Goal: Task Accomplishment & Management: Manage account settings

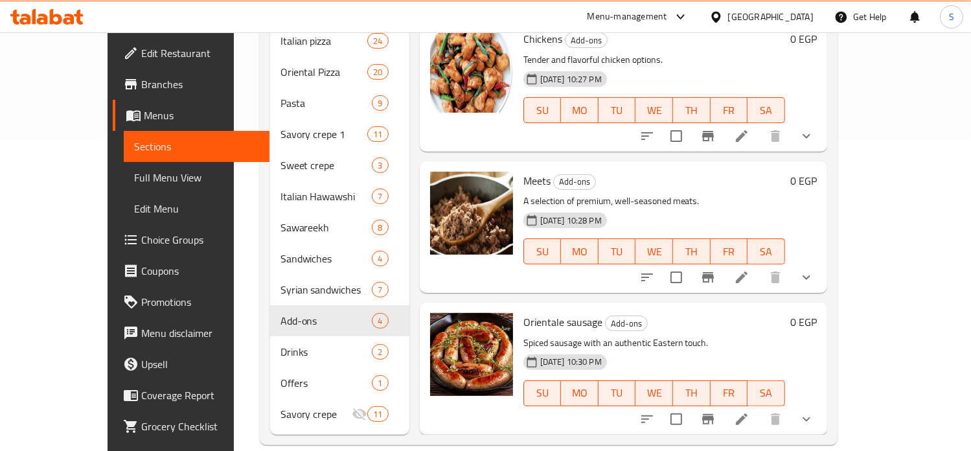
scroll to position [311, 0]
click at [667, 16] on div "Menu-management" at bounding box center [627, 16] width 80 height 16
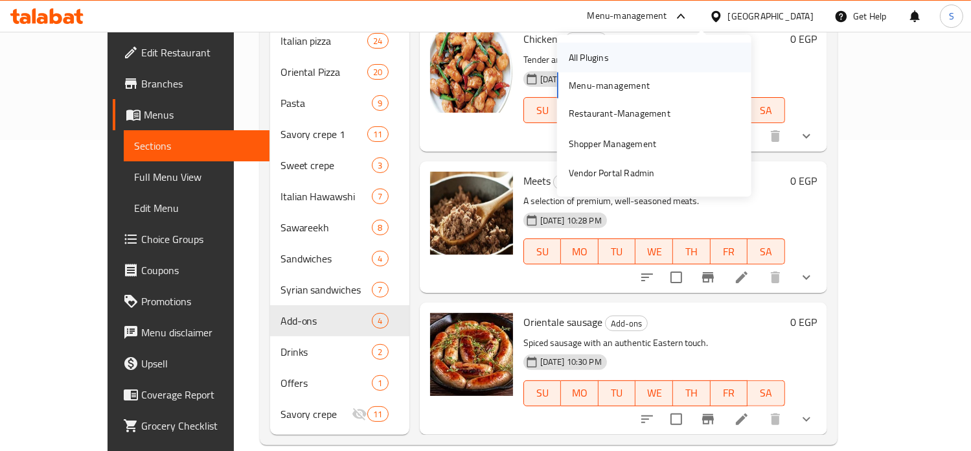
click at [622, 65] on div "All Plugins" at bounding box center [654, 58] width 194 height 30
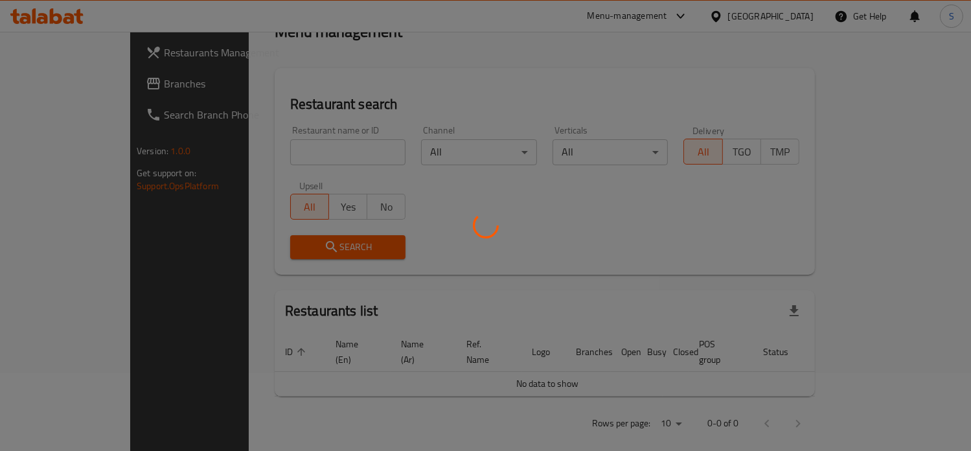
scroll to position [82, 0]
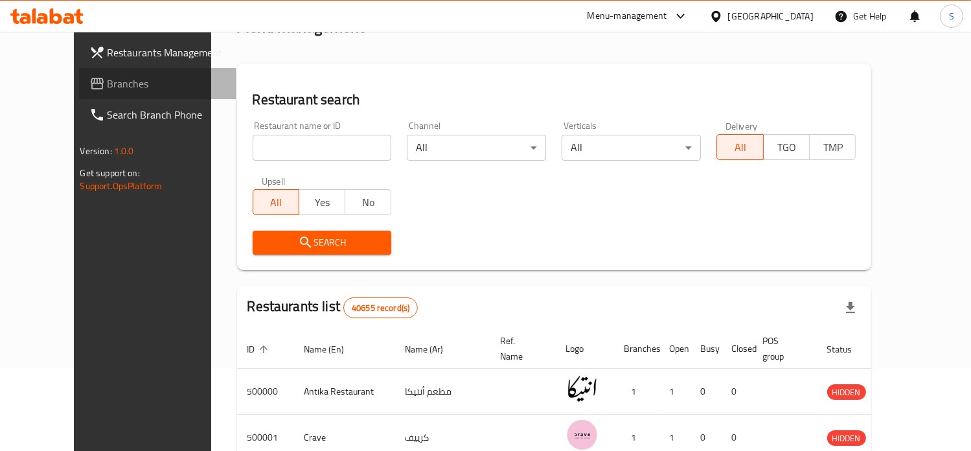
click at [108, 90] on span "Branches" at bounding box center [167, 84] width 118 height 16
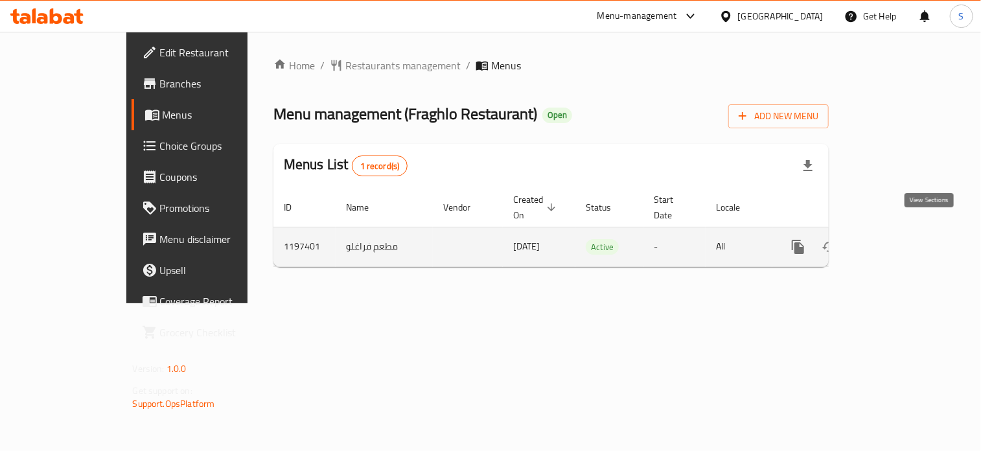
click at [899, 239] on icon "enhanced table" at bounding box center [891, 247] width 16 height 16
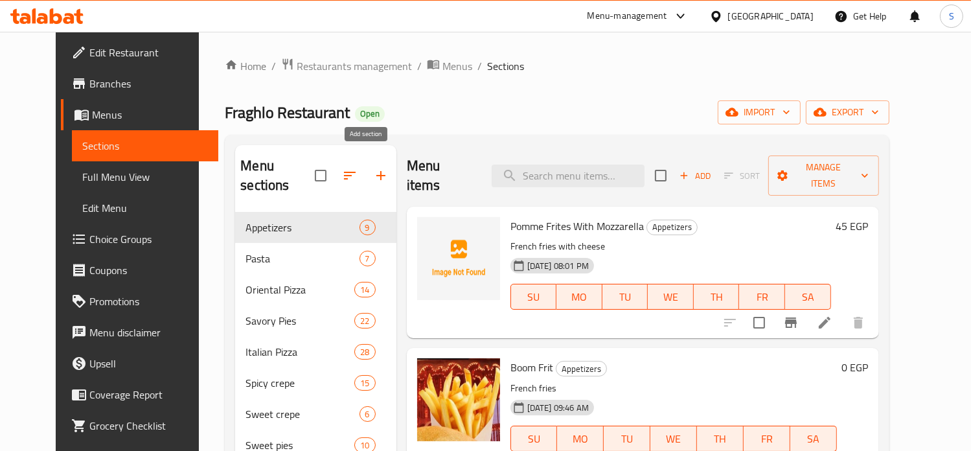
click at [373, 168] on icon "button" at bounding box center [381, 176] width 16 height 16
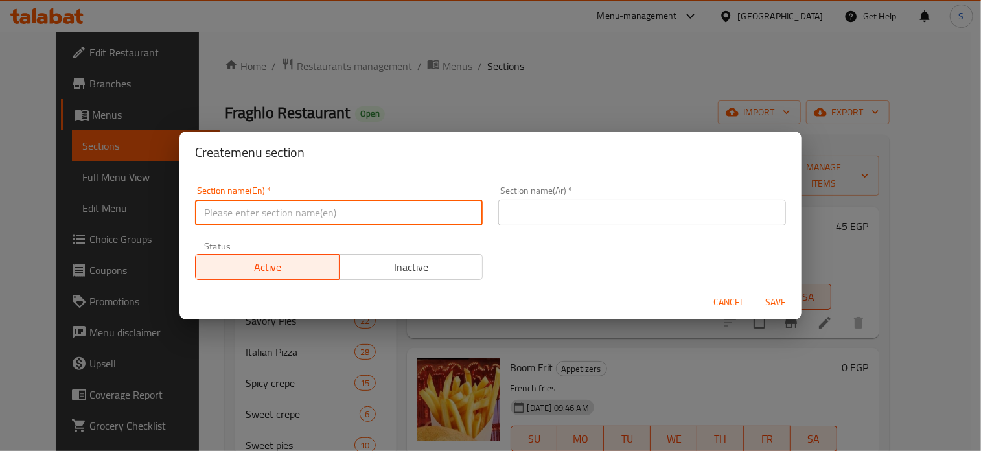
click at [326, 213] on input "text" at bounding box center [339, 212] width 288 height 26
paste input "Fraglo Offers"
type input "Fraglo Offers"
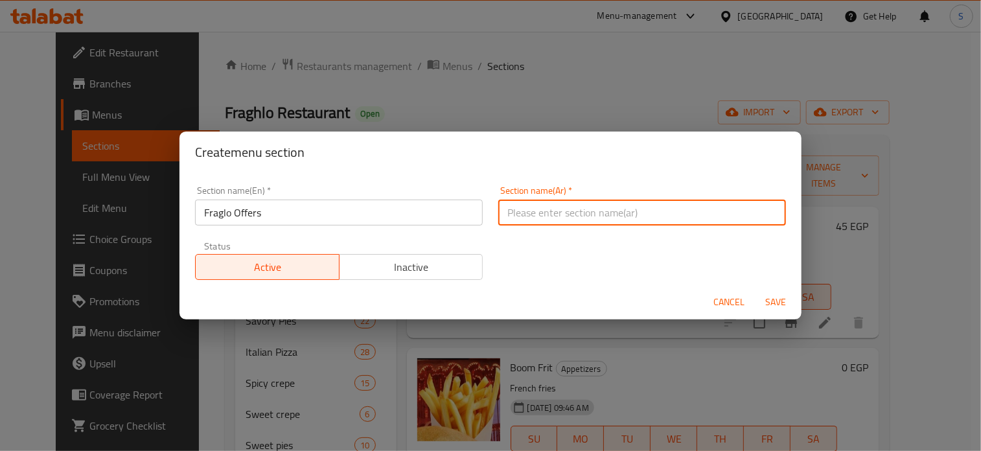
click at [536, 216] on input "text" at bounding box center [642, 212] width 288 height 26
paste input "عروض فراغلو"
type input "عروض فراغلو"
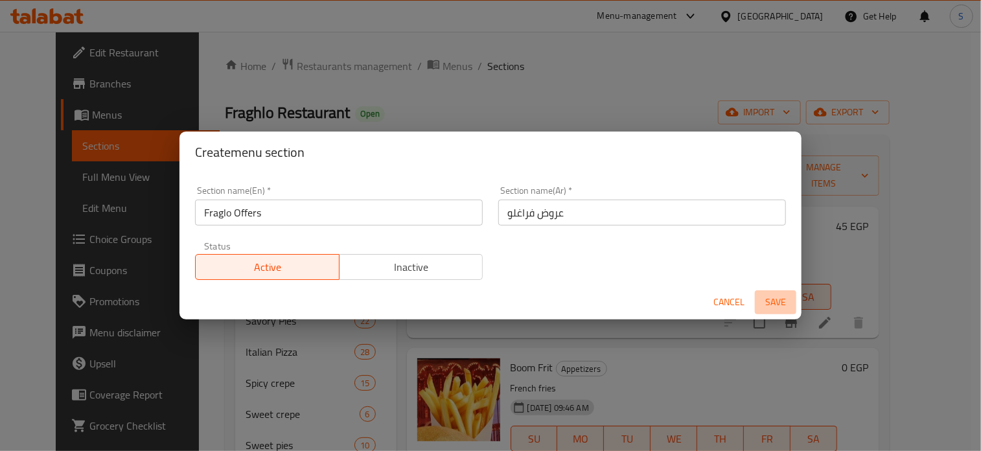
click at [773, 300] on span "Save" at bounding box center [775, 302] width 31 height 16
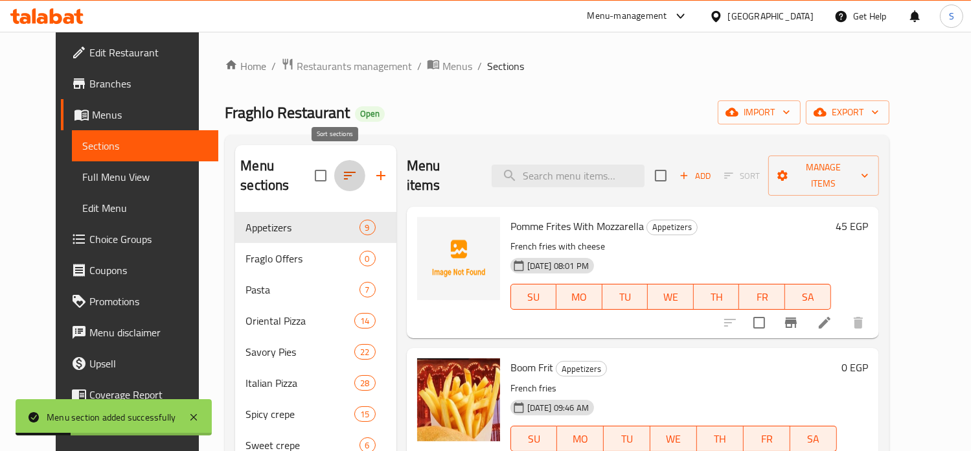
click at [342, 173] on icon "button" at bounding box center [350, 176] width 16 height 16
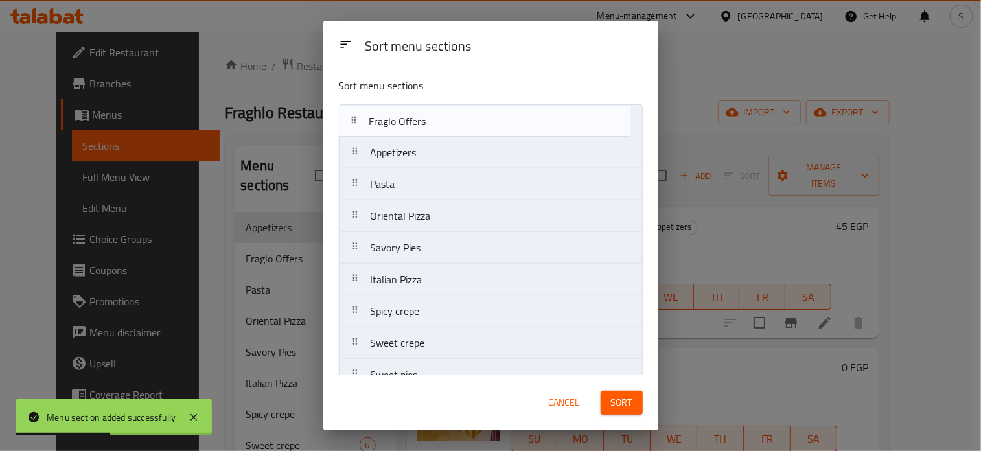
drag, startPoint x: 402, startPoint y: 161, endPoint x: 400, endPoint y: 125, distance: 35.6
click at [400, 125] on nav "Appetizers Fraglo Offers Pasta Oriental Pizza Savory Pies Italian Pizza Spicy c…" at bounding box center [491, 295] width 304 height 382
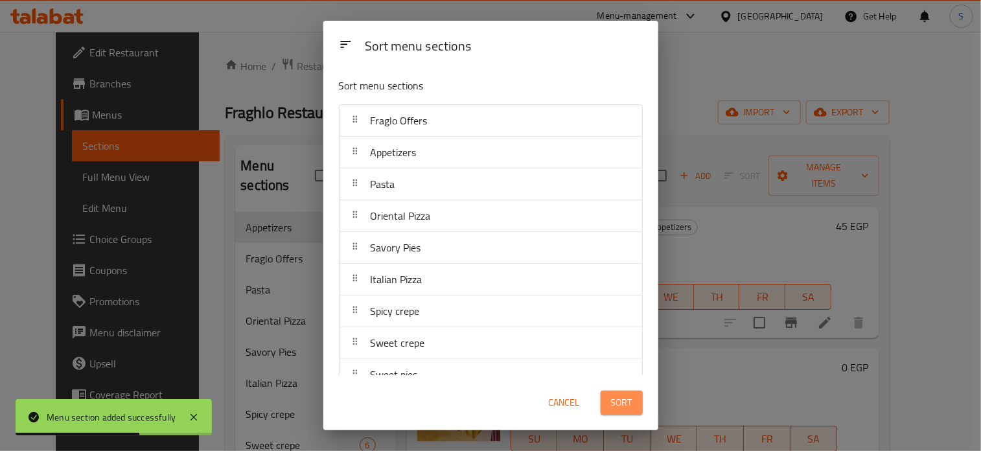
click at [622, 401] on span "Sort" at bounding box center [621, 402] width 21 height 16
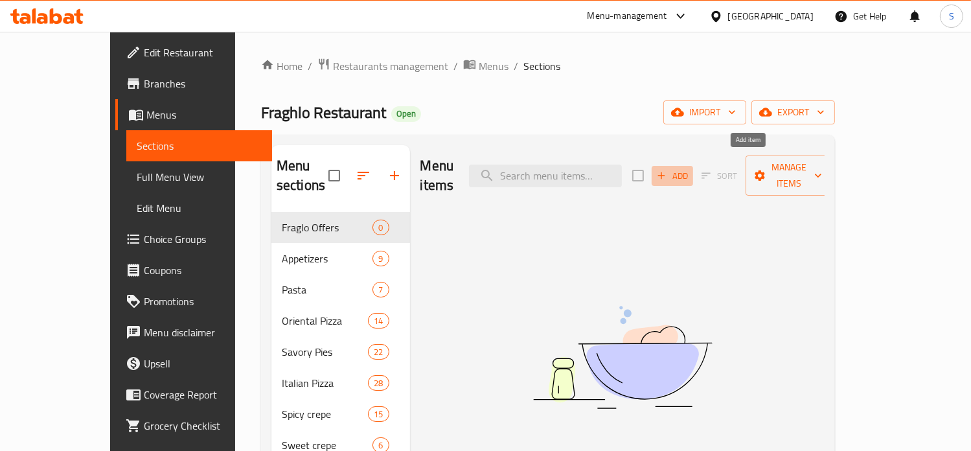
click at [690, 168] on span "Add" at bounding box center [672, 175] width 35 height 15
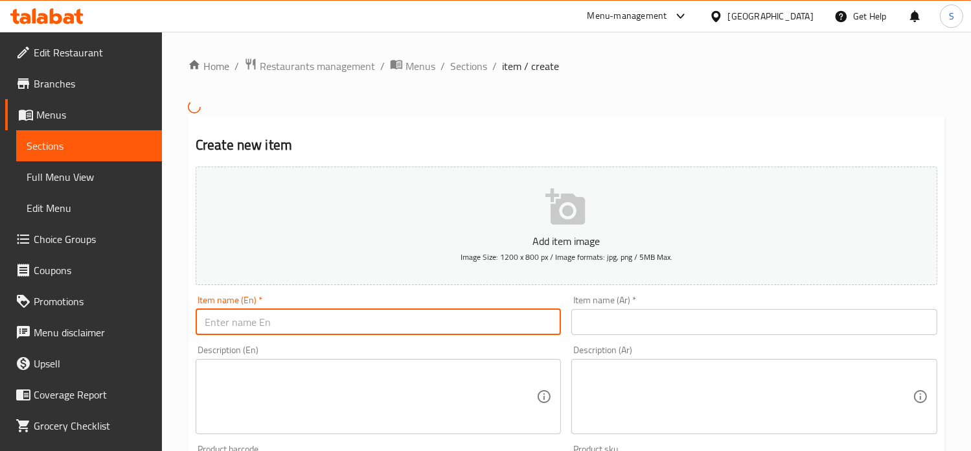
click at [332, 321] on input "text" at bounding box center [379, 322] width 366 height 26
paste input "Offer 1"
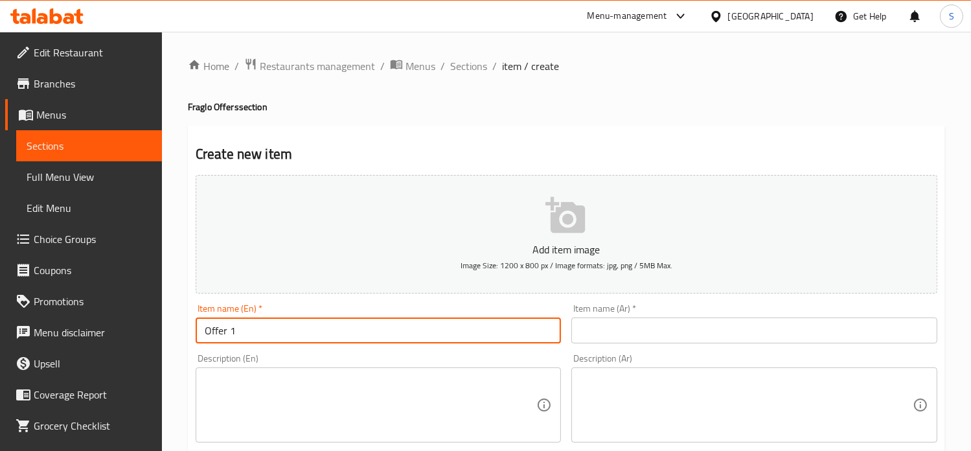
type input "Offer 1"
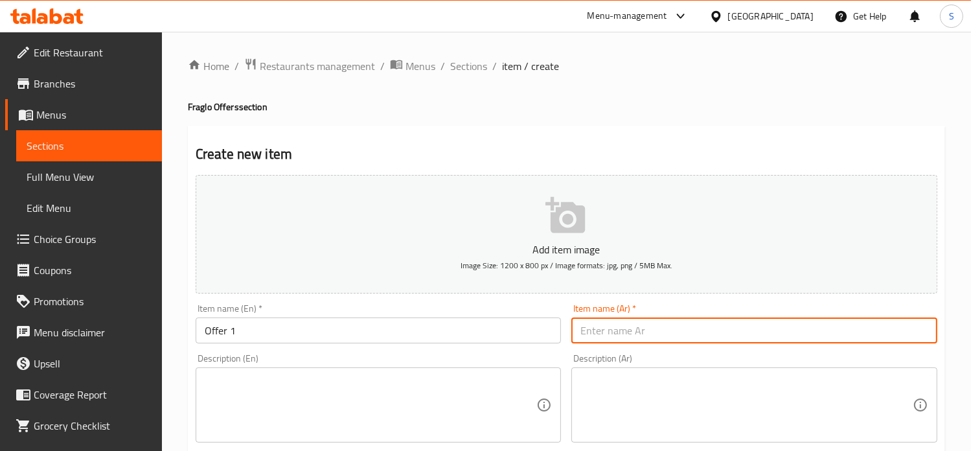
click at [619, 326] on input "text" at bounding box center [754, 330] width 366 height 26
paste input "عرض 1"
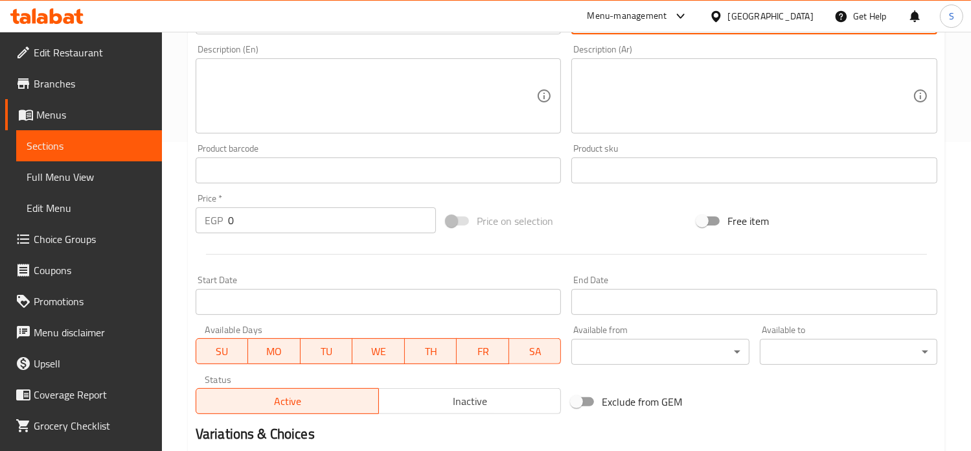
scroll to position [258, 0]
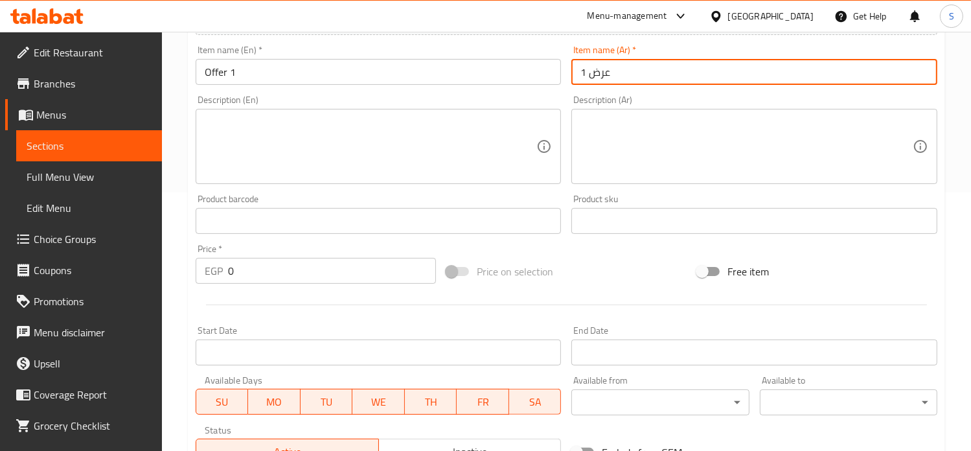
type input "عرض 1"
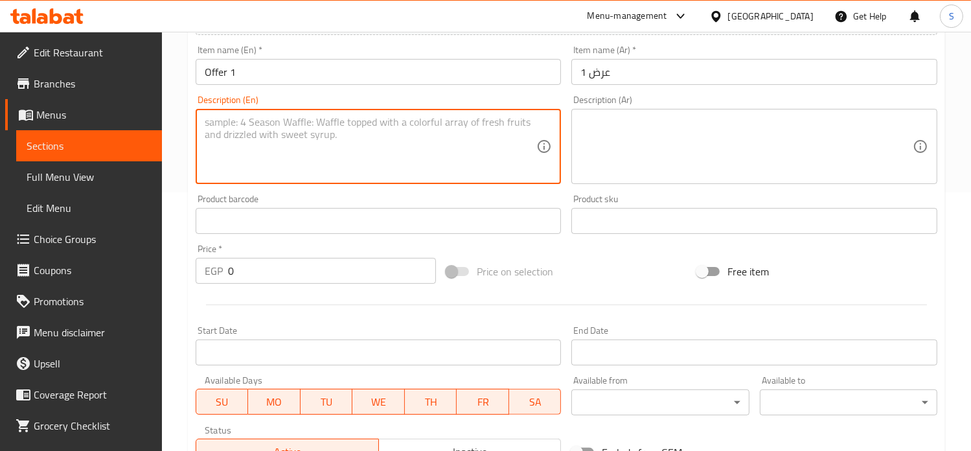
click at [326, 152] on textarea at bounding box center [371, 147] width 332 height 62
paste textarea "Two chicken shawarma crepes with potato crepes"
click at [291, 118] on textarea "Two chicken shawarma crepes with potato crepes" at bounding box center [371, 147] width 332 height 62
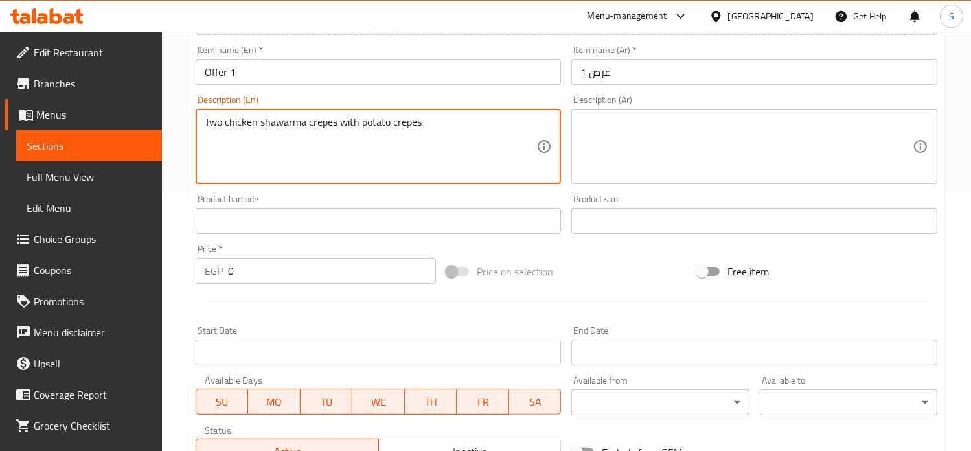
paste textarea "2 Chicken Shawarma Crepes with Potato C"
type textarea "2 Chicken Shawarma Crepes with Potato Crepes"
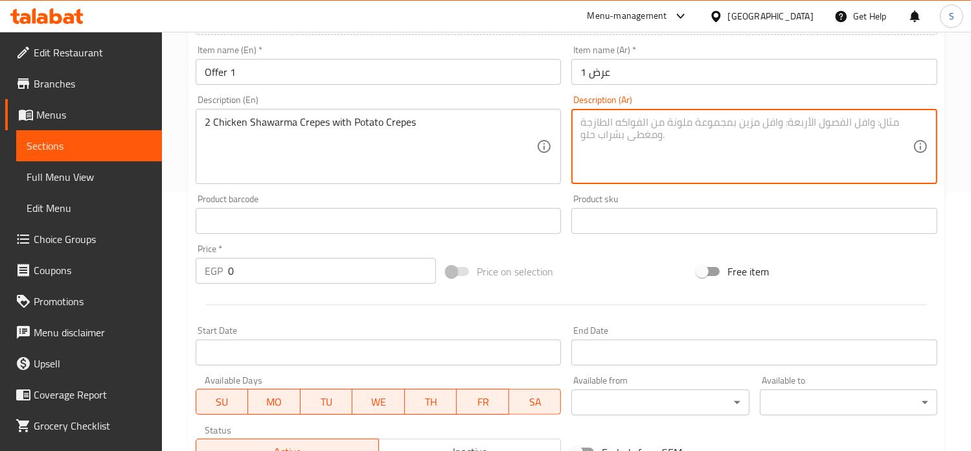
click at [619, 153] on textarea at bounding box center [746, 147] width 332 height 62
paste textarea "عدد 2 كريب شاورما دجاج مع كريب بطاطس"
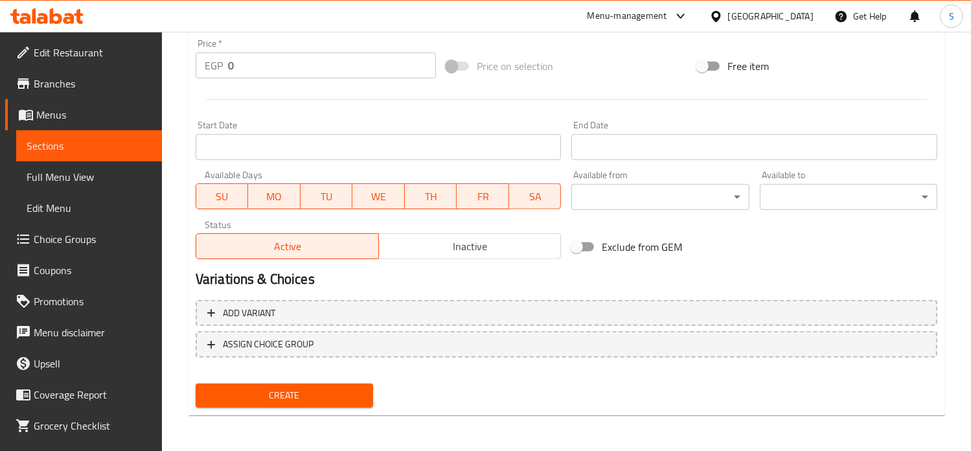
type textarea "عدد 2 كريب شاورما دجاج مع كريب بطاطس"
click at [239, 69] on input "0" at bounding box center [332, 65] width 208 height 26
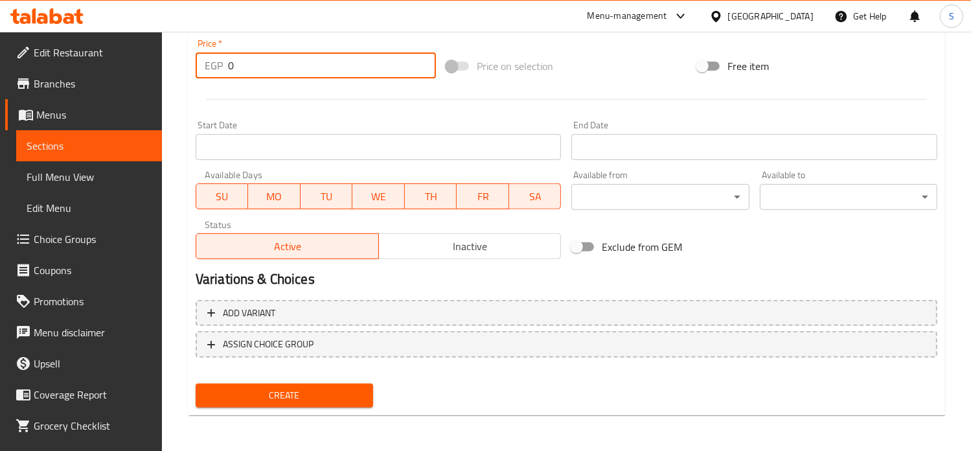
click at [239, 69] on input "0" at bounding box center [332, 65] width 208 height 26
type input "210"
click at [196, 383] on button "Create" at bounding box center [284, 395] width 177 height 24
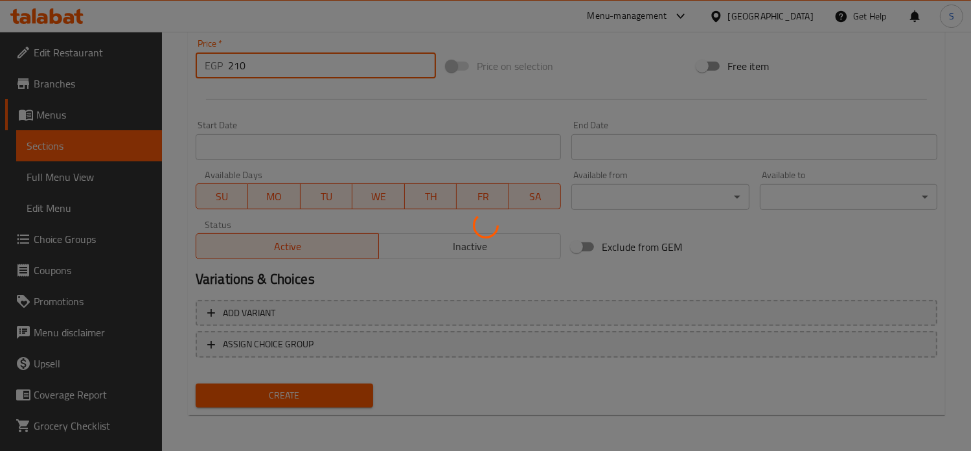
type input "0"
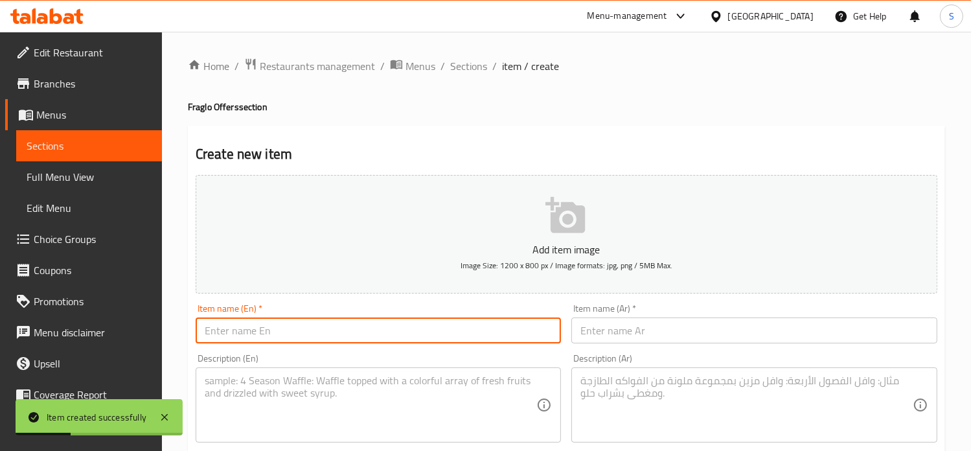
click at [352, 334] on input "text" at bounding box center [379, 330] width 366 height 26
paste input "عرض 2"
type input "عرض 2"
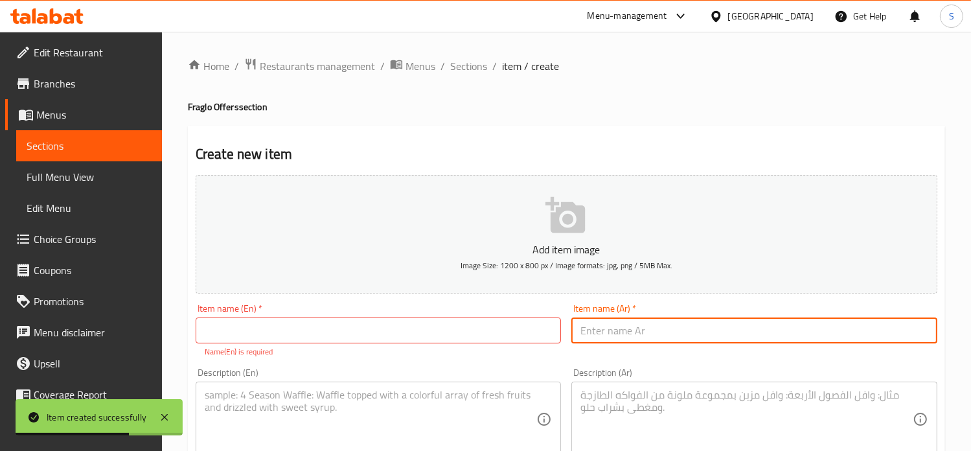
click at [609, 339] on input "text" at bounding box center [754, 330] width 366 height 26
paste input "عرض 2"
type input "عرض 2"
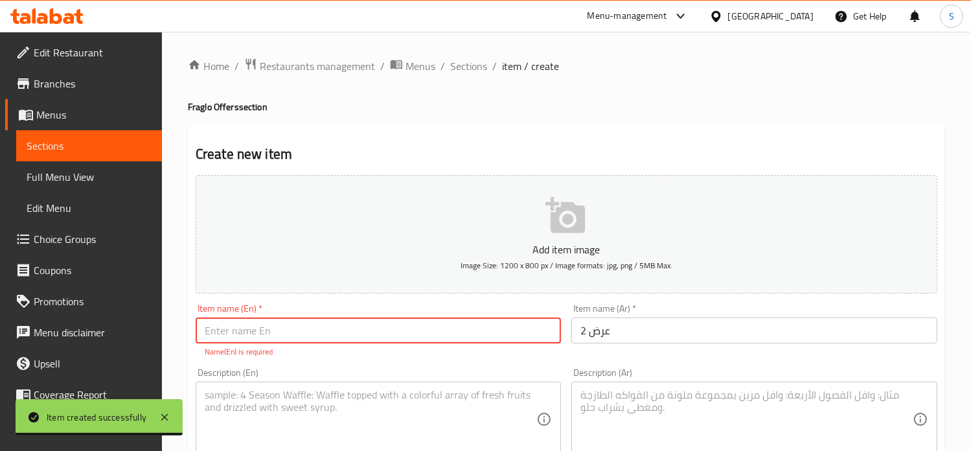
click at [317, 325] on input "text" at bounding box center [379, 330] width 366 height 26
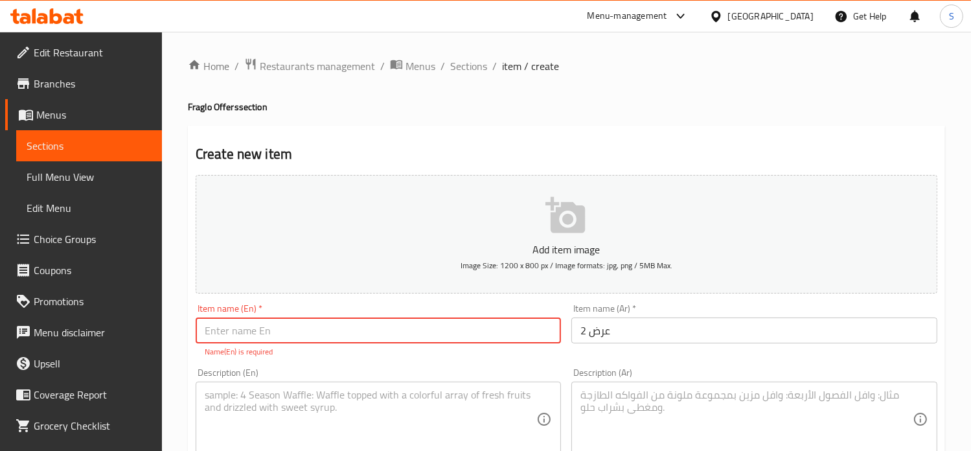
paste input "Offer 2"
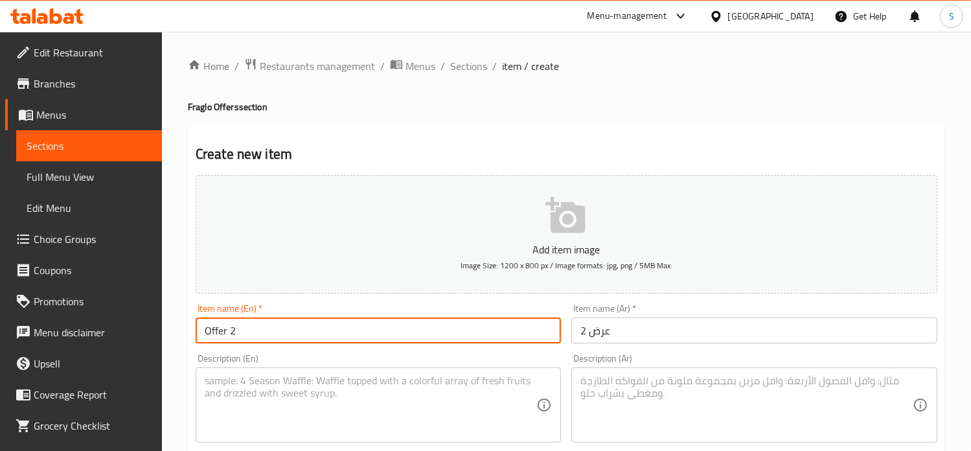
type input "Offer 2"
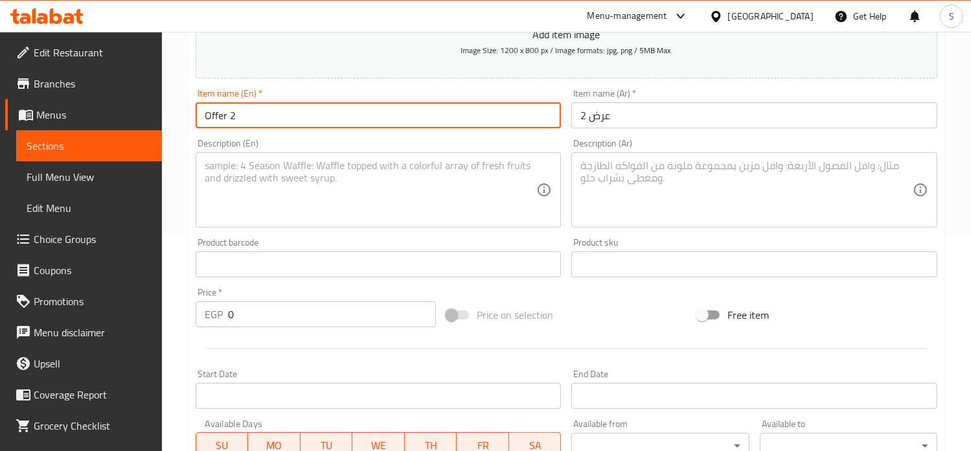
scroll to position [246, 0]
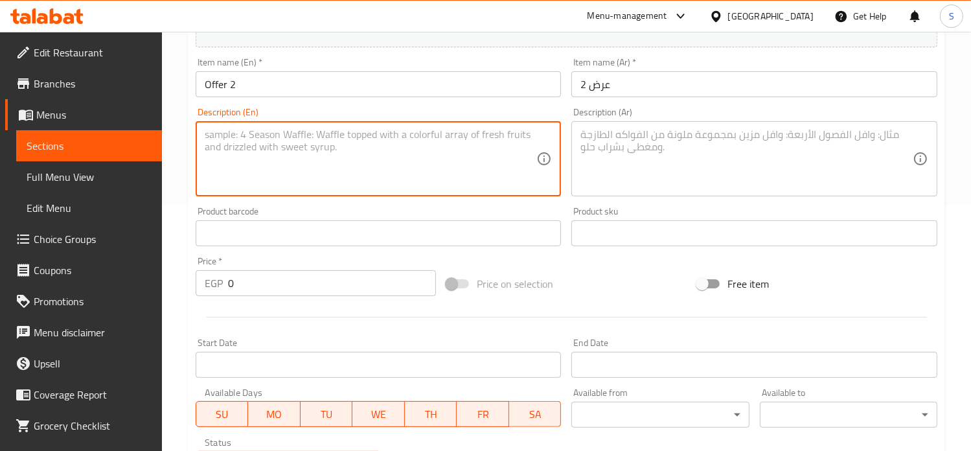
click at [284, 152] on textarea at bounding box center [371, 159] width 332 height 62
paste textarea "2 Crispy Chicken Pane Crepes with Chocolate Crepe"
type textarea "2 Crispy Chicken Pane Crepes with Chocolate Crepe"
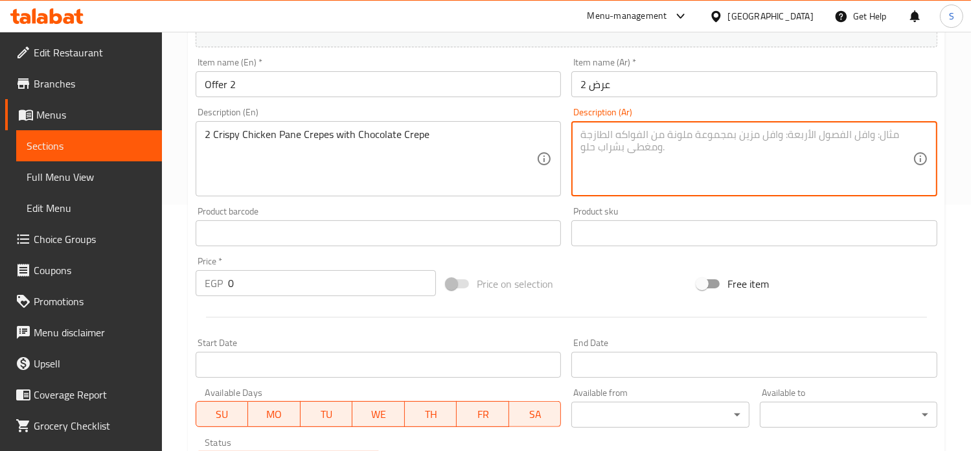
click at [640, 153] on textarea at bounding box center [746, 159] width 332 height 62
paste textarea "عدد 2 كريب بانيه كرسبي دجاج مع كريب شيكولاته"
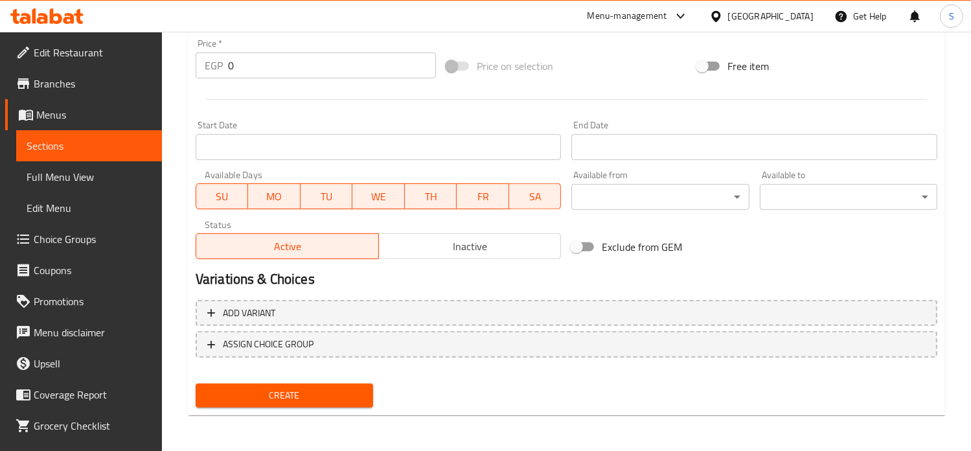
type textarea "عدد 2 كريب بانيه كرسبي دجاج مع كريب شيكولاته"
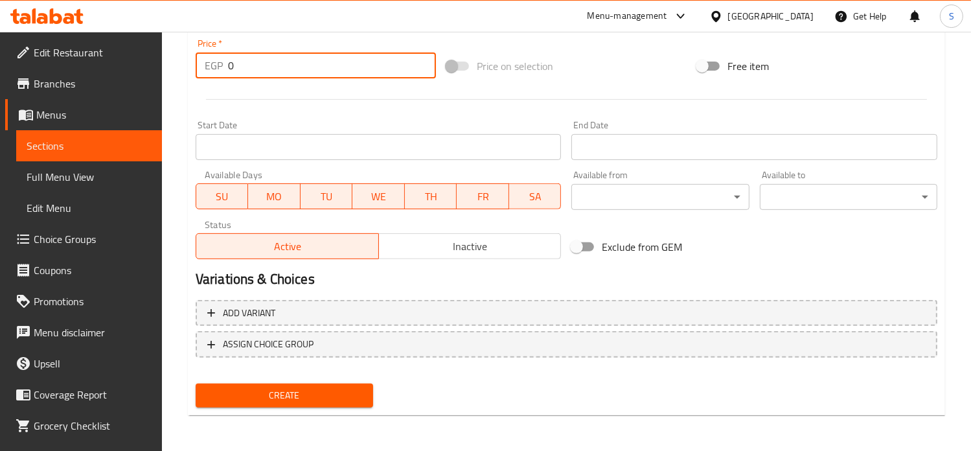
click at [259, 73] on input "0" at bounding box center [332, 65] width 208 height 26
type input "10"
click at [196, 383] on button "Create" at bounding box center [284, 395] width 177 height 24
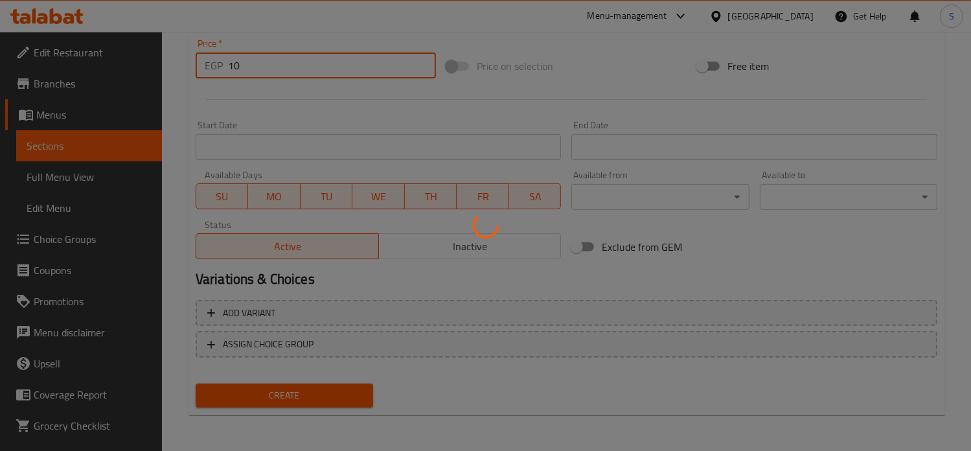
type input "0"
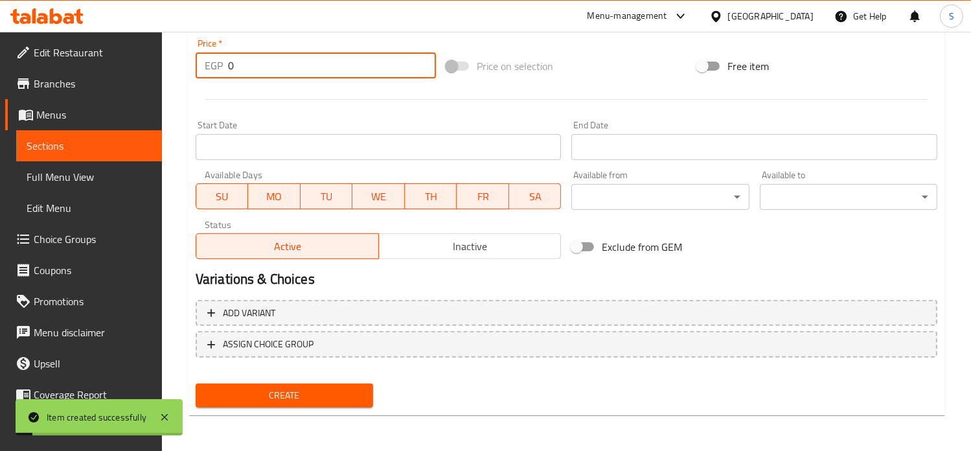
scroll to position [0, 0]
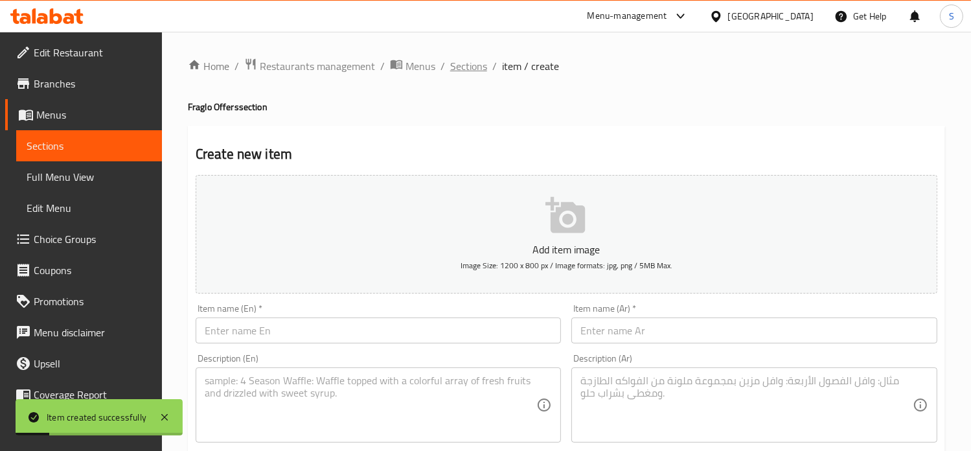
click at [461, 67] on span "Sections" at bounding box center [468, 66] width 37 height 16
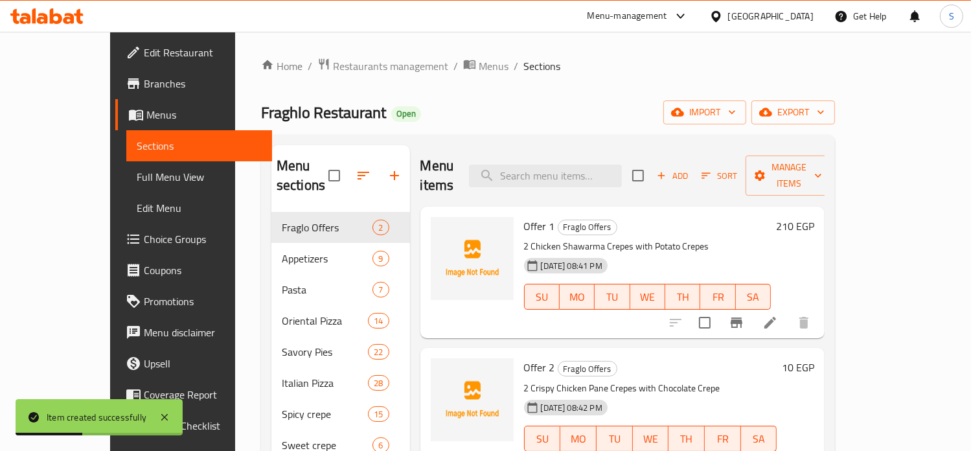
scroll to position [181, 0]
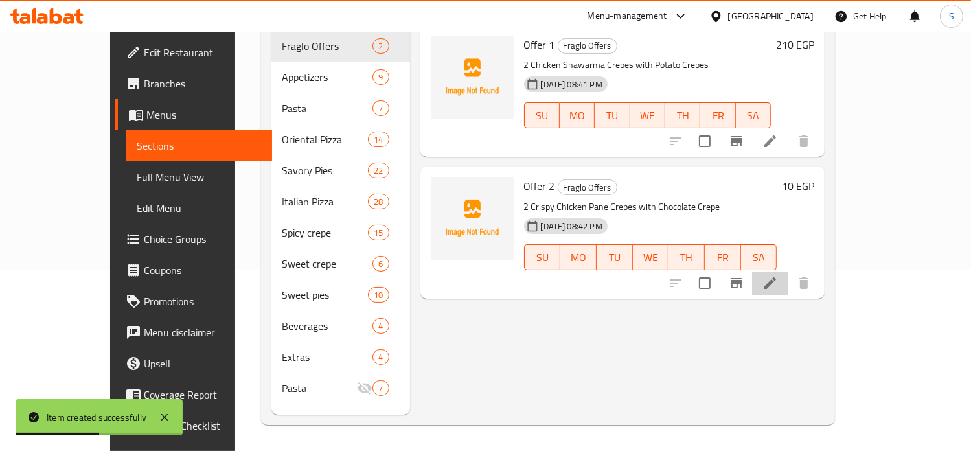
click at [788, 271] on li at bounding box center [770, 282] width 36 height 23
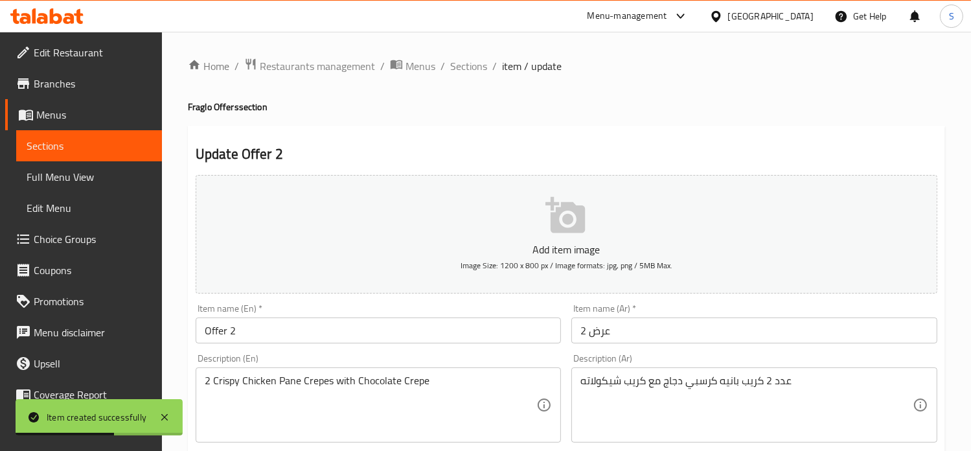
scroll to position [464, 0]
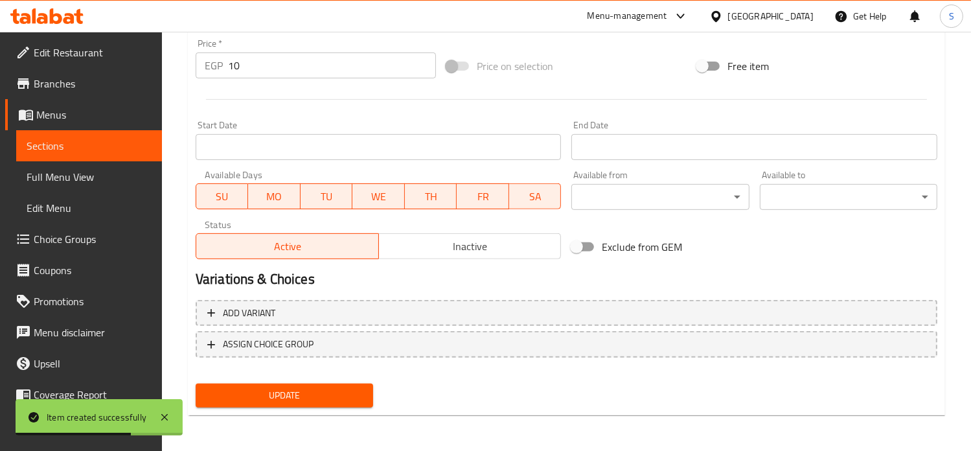
click at [228, 69] on input "10" at bounding box center [332, 65] width 208 height 26
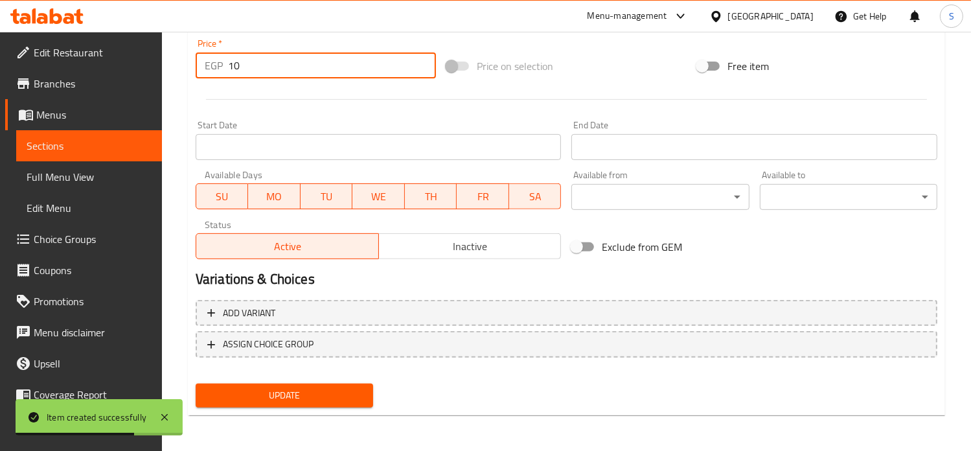
click at [228, 69] on input "10" at bounding box center [332, 65] width 208 height 26
type input "170"
click at [196, 383] on button "Update" at bounding box center [284, 395] width 177 height 24
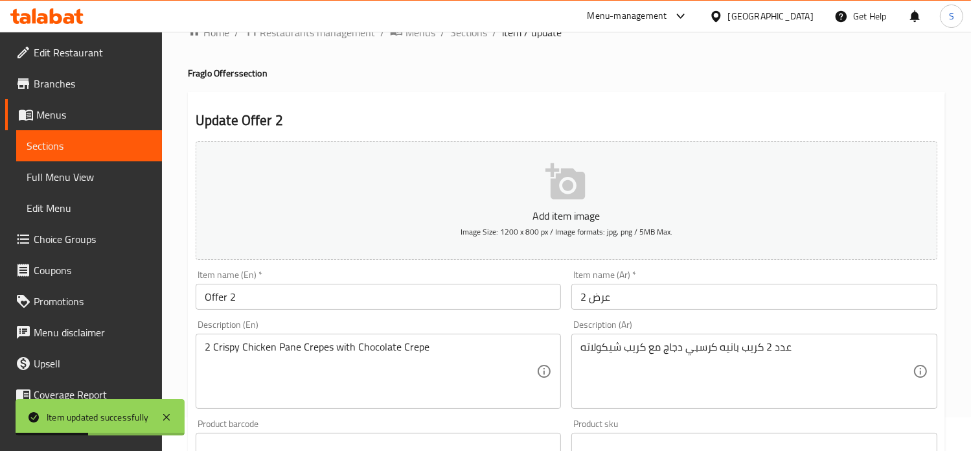
scroll to position [0, 0]
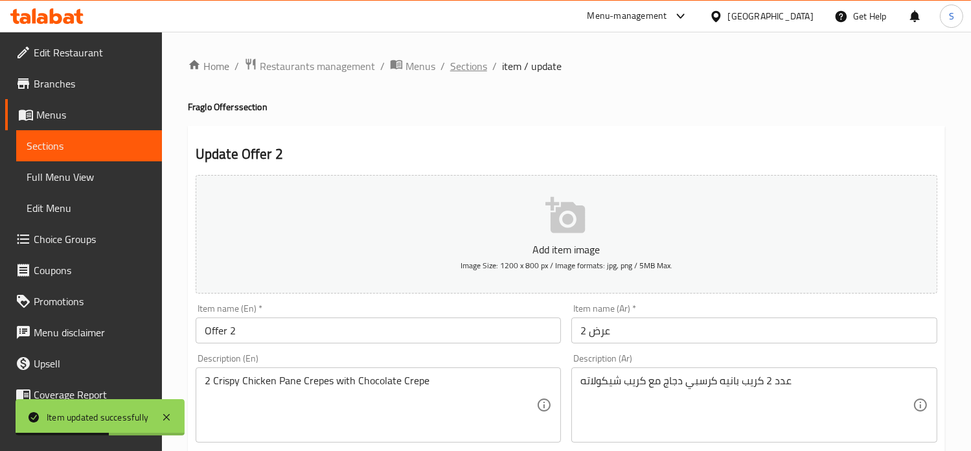
click at [466, 71] on span "Sections" at bounding box center [468, 66] width 37 height 16
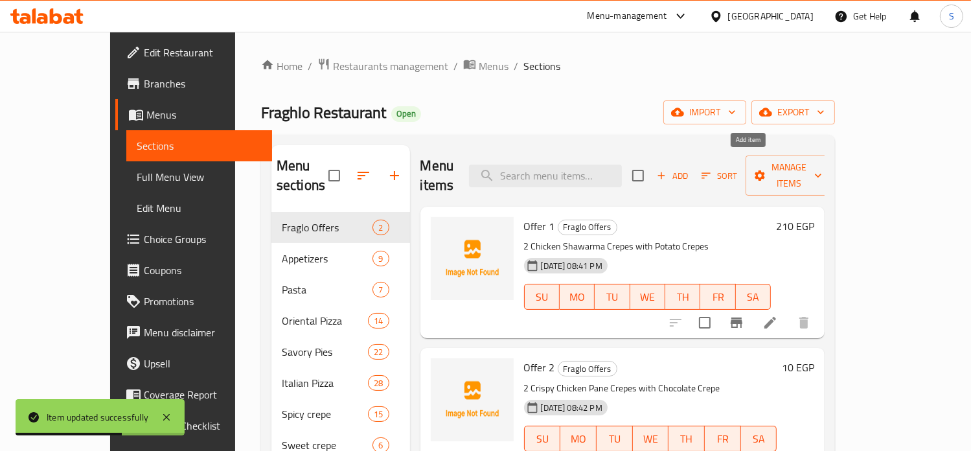
click at [667, 170] on icon "button" at bounding box center [661, 176] width 12 height 12
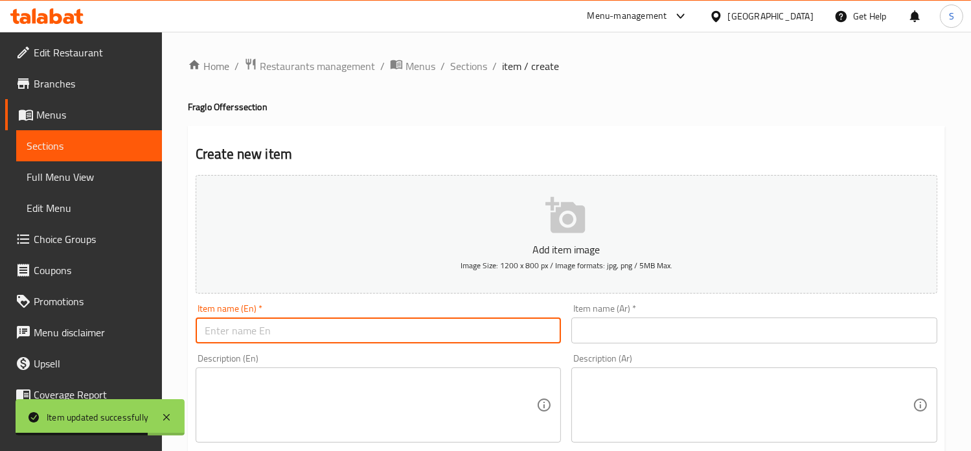
click at [340, 331] on input "text" at bounding box center [379, 330] width 366 height 26
paste input "Offer 3"
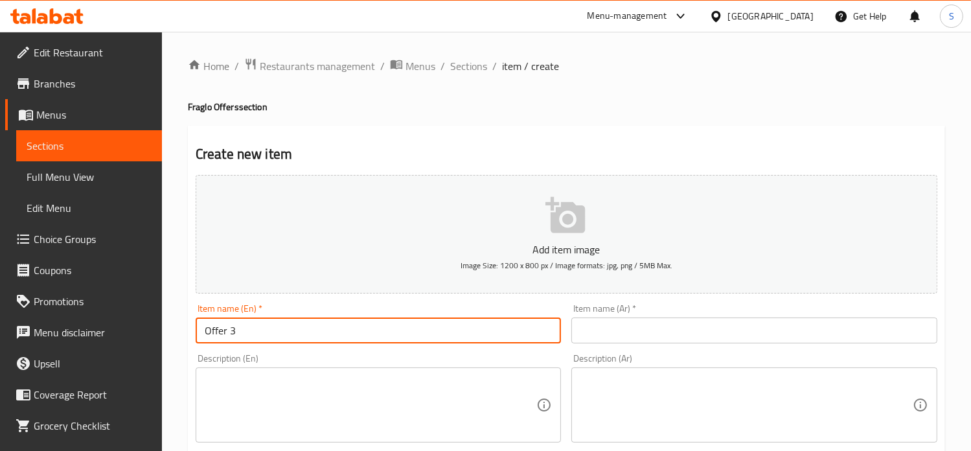
type input "Offer 3"
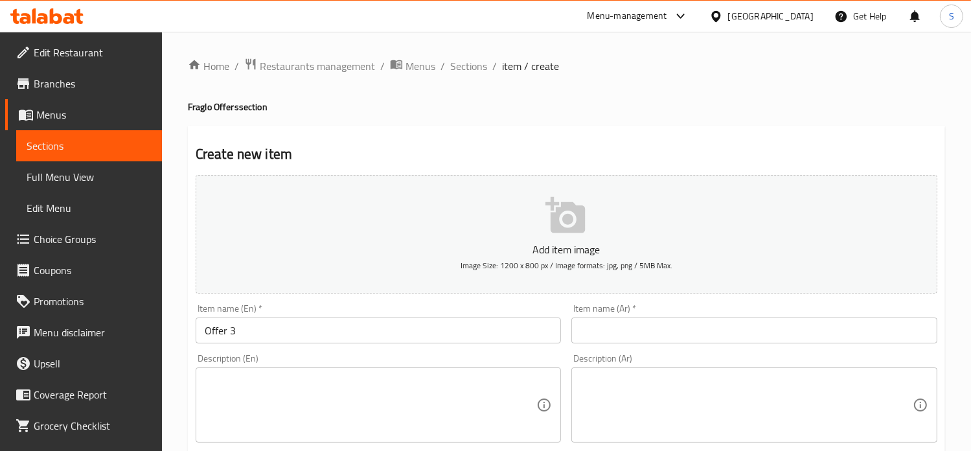
click at [672, 315] on div "Item name (Ar)   * Item name (Ar) *" at bounding box center [754, 324] width 366 height 40
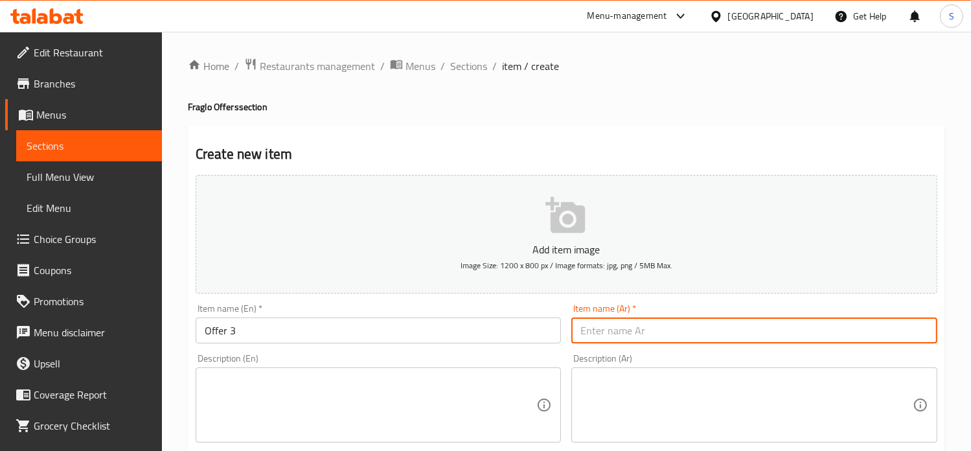
click at [668, 321] on input "text" at bounding box center [754, 330] width 366 height 26
paste input "عرض 3"
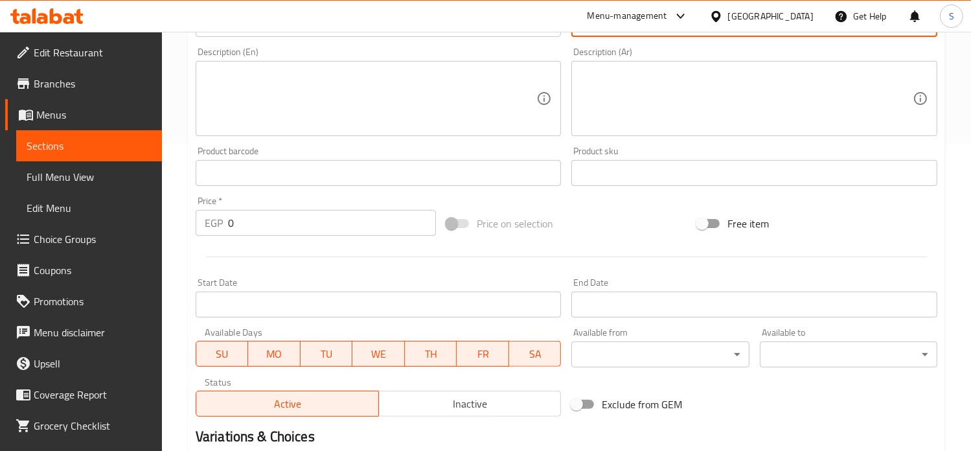
scroll to position [305, 0]
type input "عرض 3"
click at [289, 106] on textarea at bounding box center [371, 100] width 332 height 62
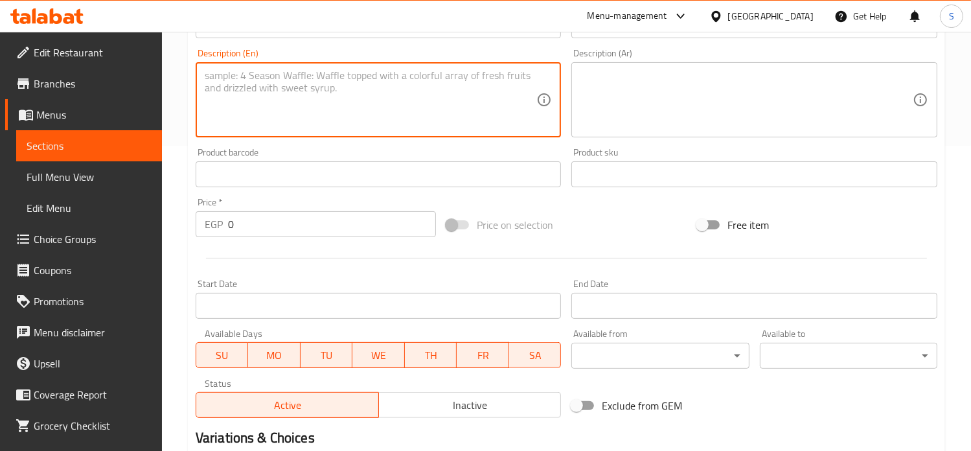
paste textarea "2 Chicken Zinger Crepes with Cheese Lovers Crepes"
type textarea "2 Chicken Zinger Crepes with Cheese Lovers Crepes"
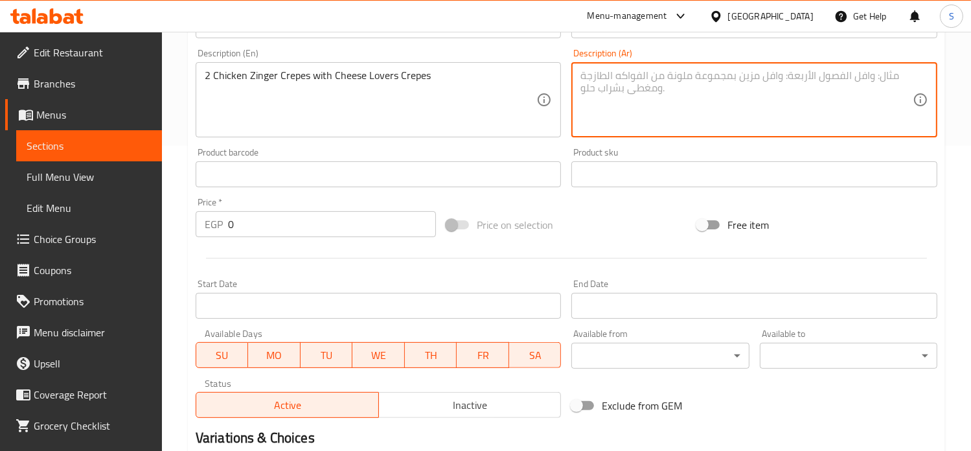
click at [600, 85] on textarea at bounding box center [746, 100] width 332 height 62
paste textarea "عدد 2 كريب دجاج زنجر مع كريب تشيز لافرز"
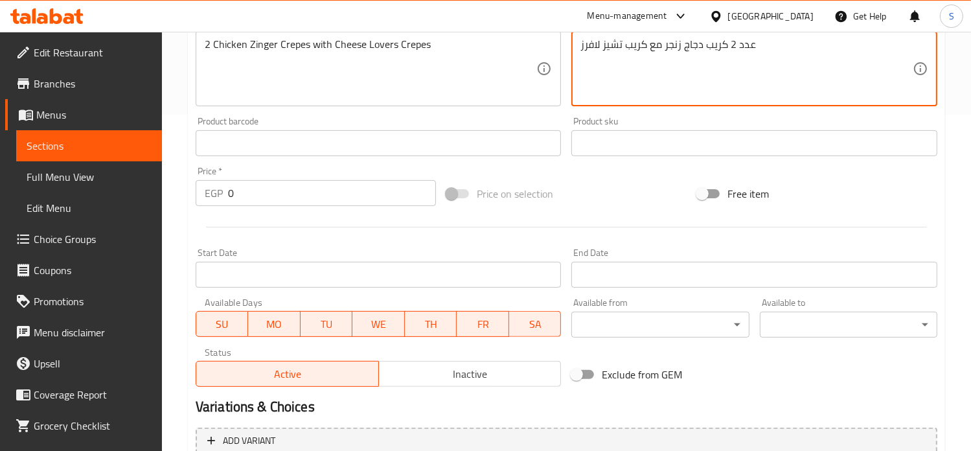
scroll to position [464, 0]
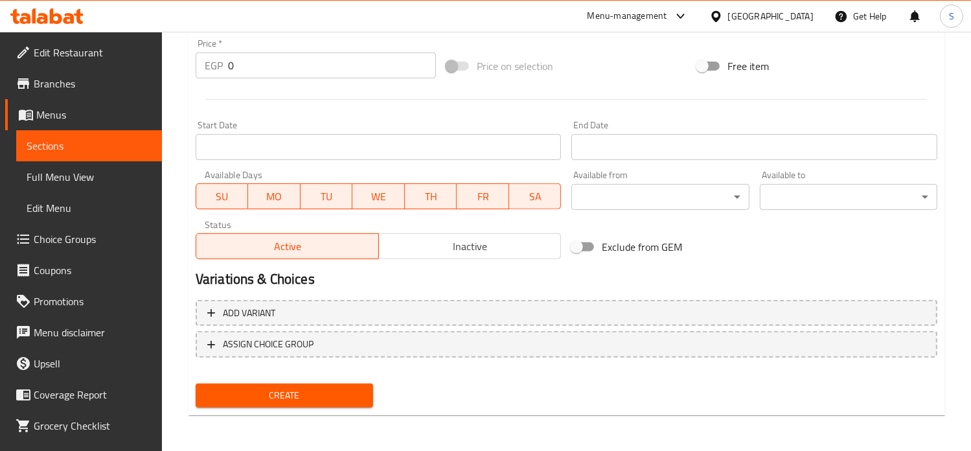
type textarea "عدد 2 كريب دجاج زنجر مع كريب تشيز لافرز"
click at [251, 67] on input "0" at bounding box center [332, 65] width 208 height 26
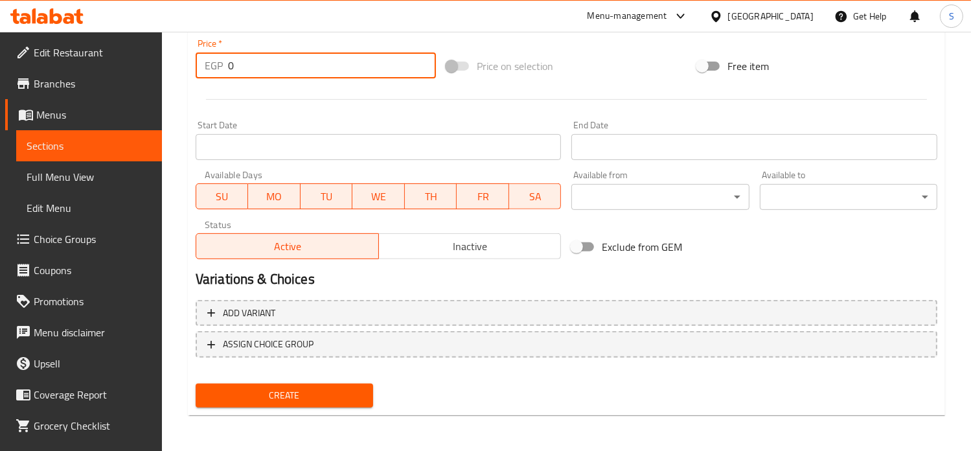
click at [251, 67] on input "0" at bounding box center [332, 65] width 208 height 26
type input "230"
click at [196, 383] on button "Create" at bounding box center [284, 395] width 177 height 24
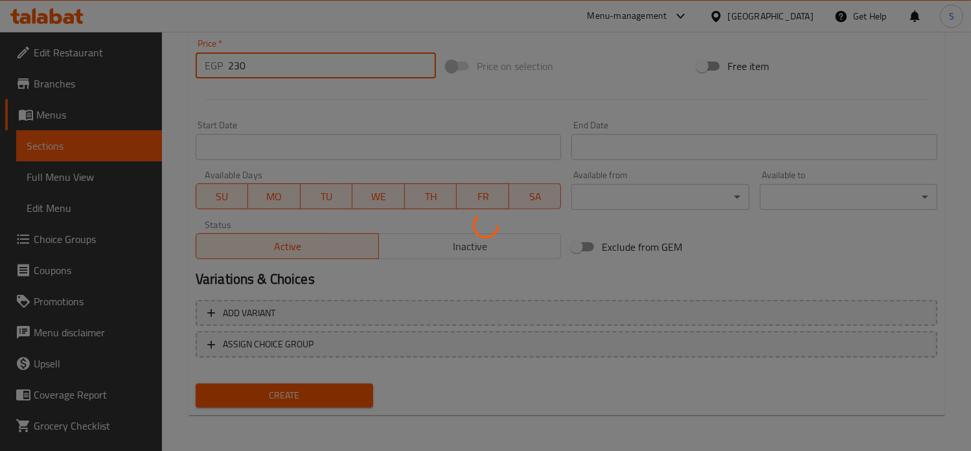
type input "0"
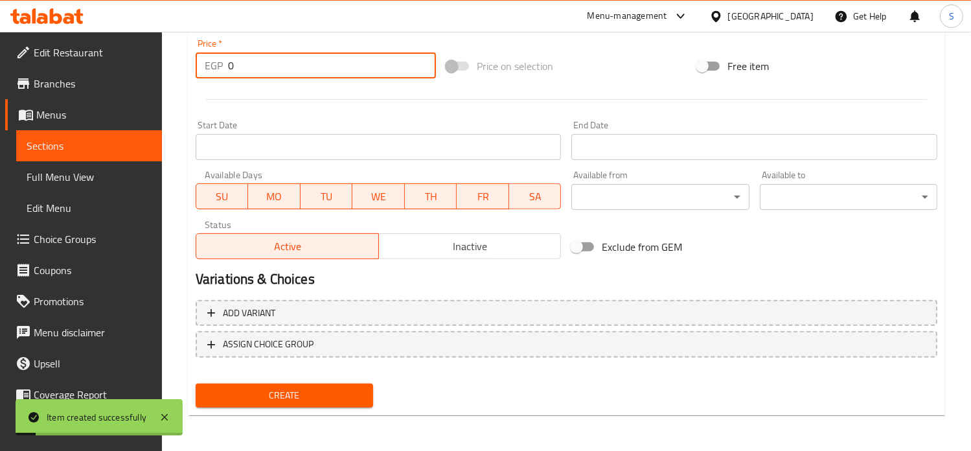
scroll to position [0, 0]
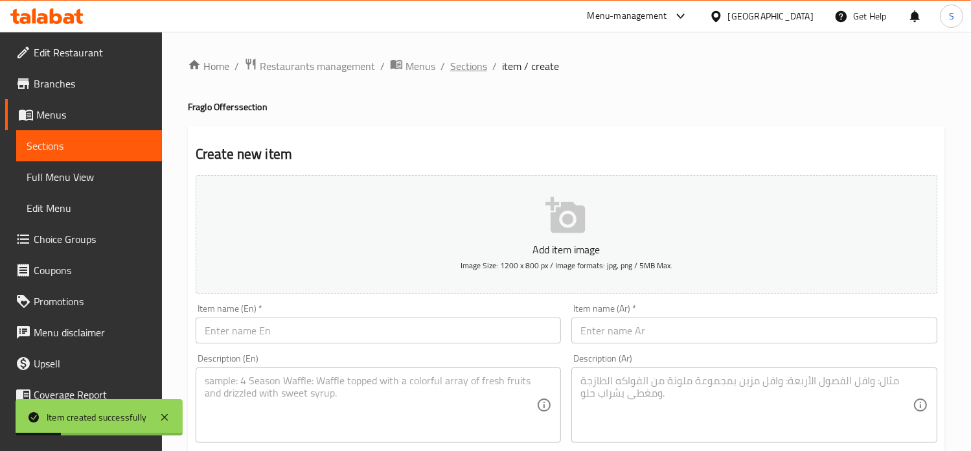
click at [466, 72] on span "Sections" at bounding box center [468, 66] width 37 height 16
